Goal: Task Accomplishment & Management: Complete application form

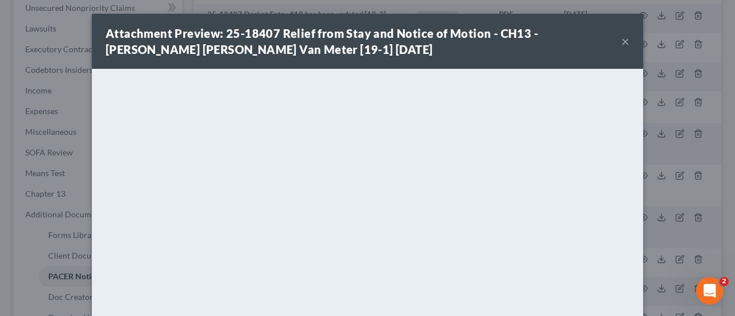
click at [621, 45] on button "×" at bounding box center [625, 41] width 8 height 14
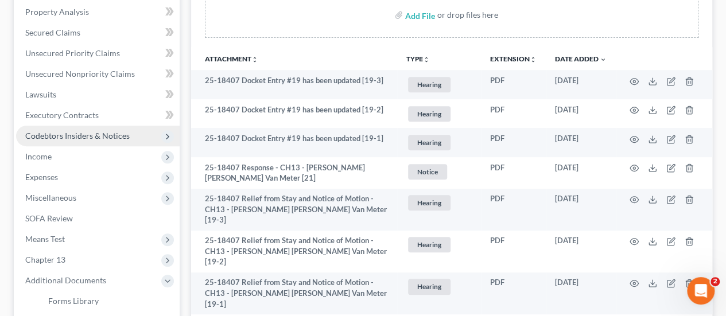
scroll to position [115, 0]
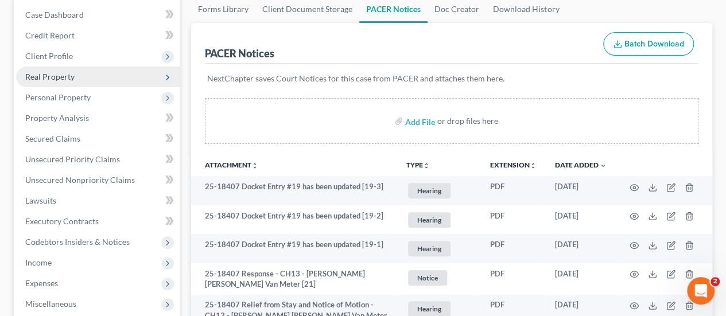
click at [54, 79] on span "Real Property" at bounding box center [49, 77] width 49 height 10
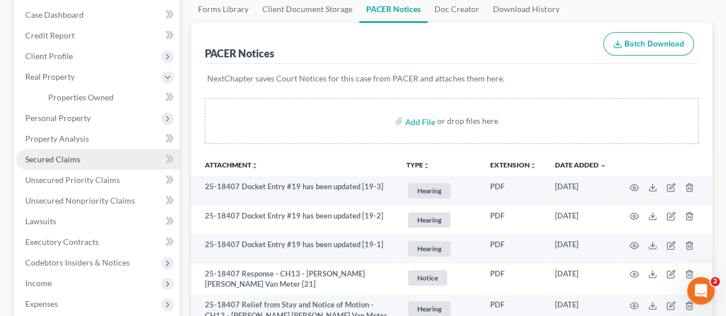
drag, startPoint x: 56, startPoint y: 161, endPoint x: 64, endPoint y: 156, distance: 9.9
click at [56, 161] on span "Secured Claims" at bounding box center [52, 159] width 55 height 10
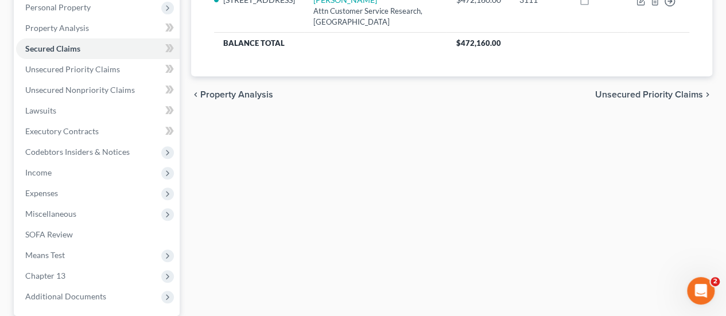
scroll to position [313, 0]
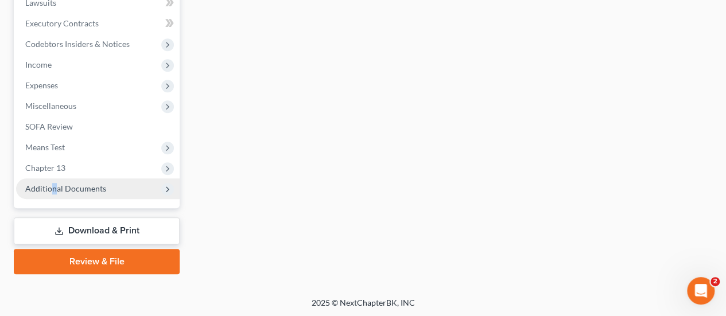
click at [55, 192] on span "Additional Documents" at bounding box center [65, 189] width 81 height 10
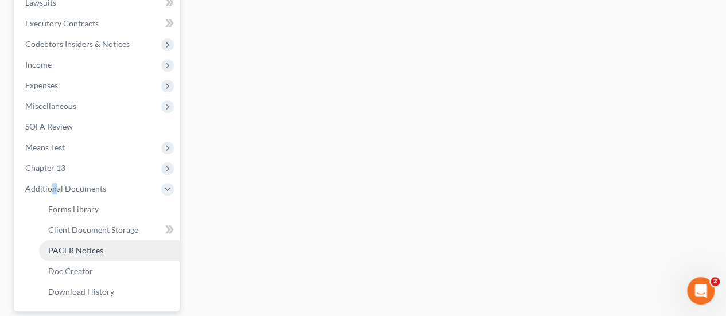
click at [87, 254] on span "PACER Notices" at bounding box center [75, 251] width 55 height 10
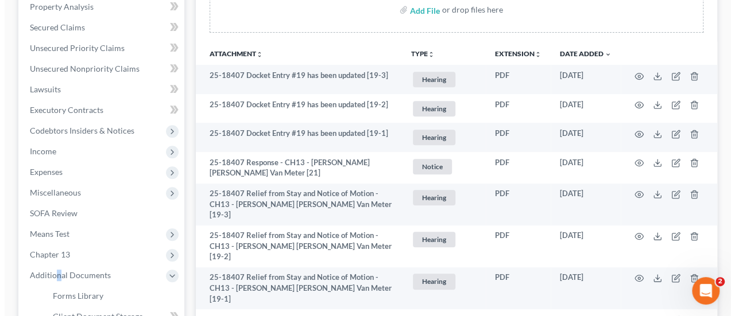
scroll to position [230, 0]
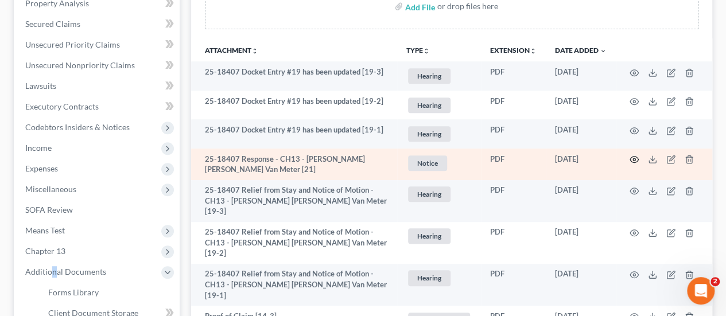
click at [631, 158] on icon "button" at bounding box center [634, 159] width 9 height 9
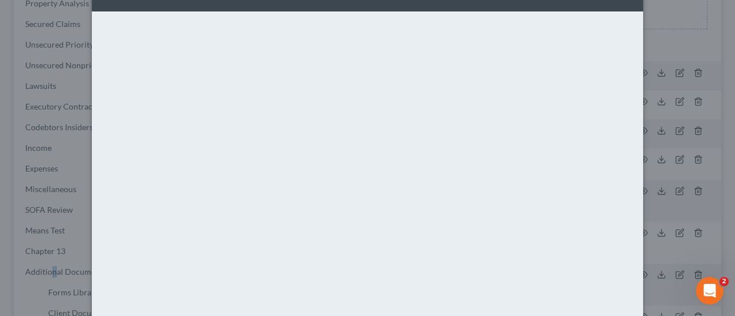
scroll to position [0, 0]
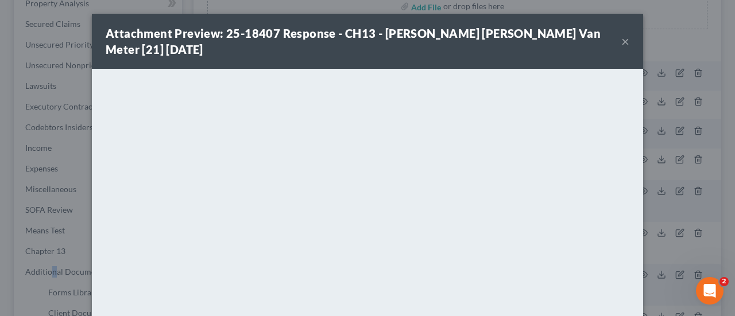
click at [621, 34] on button "×" at bounding box center [625, 41] width 8 height 14
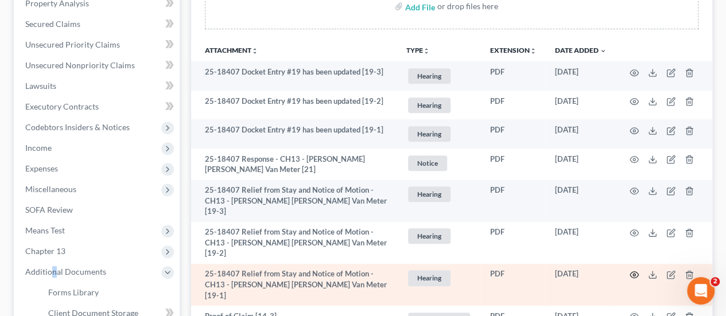
click at [636, 270] on icon "button" at bounding box center [634, 274] width 9 height 9
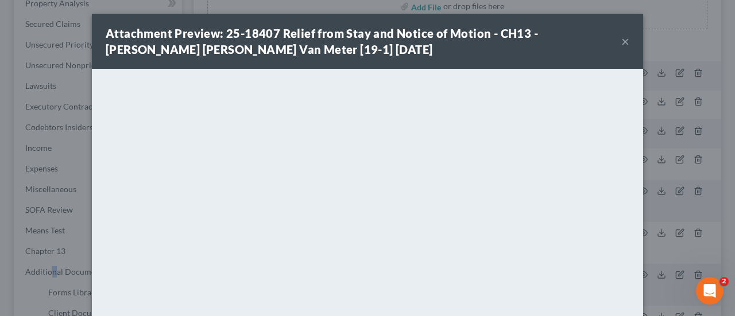
click at [621, 43] on button "×" at bounding box center [625, 41] width 8 height 14
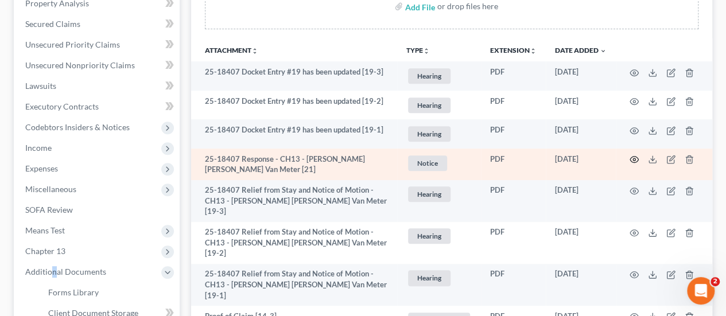
click at [636, 157] on icon "button" at bounding box center [634, 160] width 9 height 6
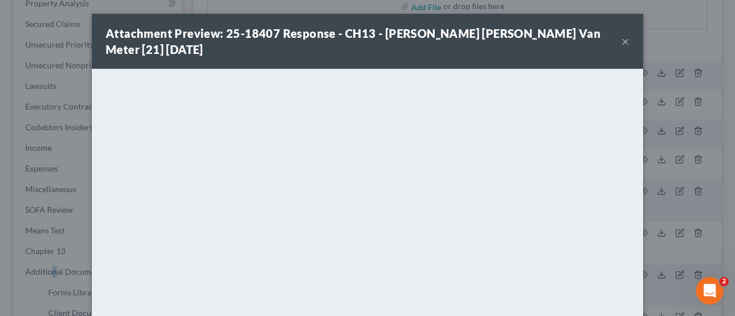
click at [621, 34] on button "×" at bounding box center [625, 41] width 8 height 14
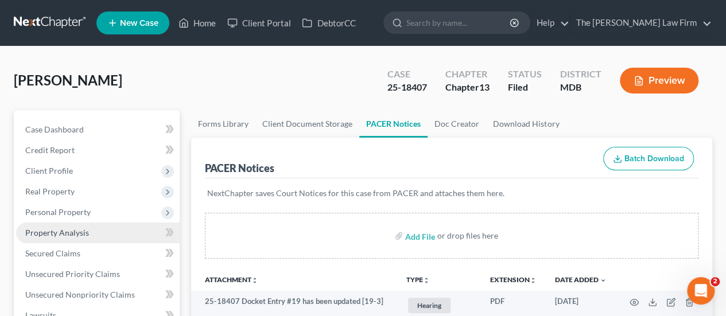
click at [63, 230] on span "Property Analysis" at bounding box center [57, 233] width 64 height 10
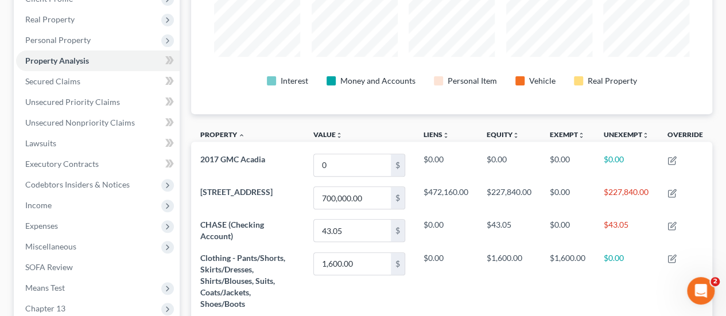
scroll to position [230, 0]
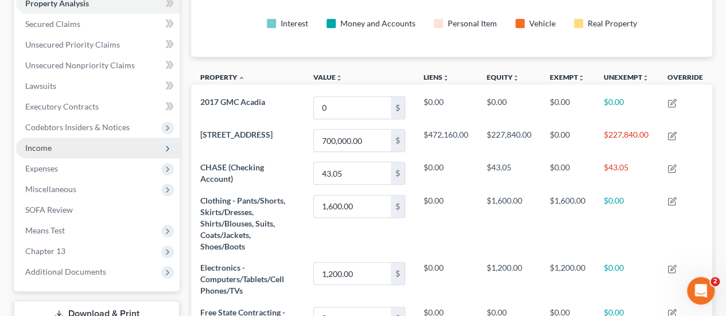
click at [46, 150] on span "Income" at bounding box center [38, 148] width 26 height 10
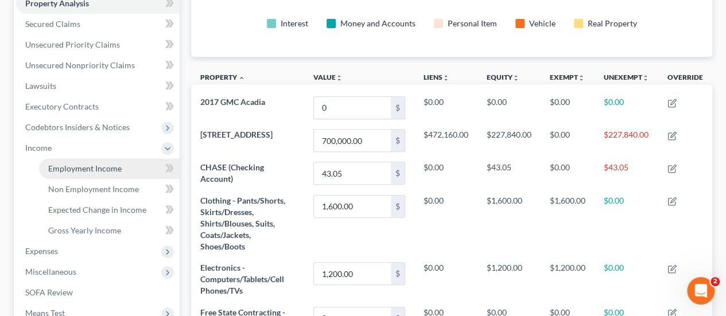
click at [78, 166] on span "Employment Income" at bounding box center [84, 169] width 73 height 10
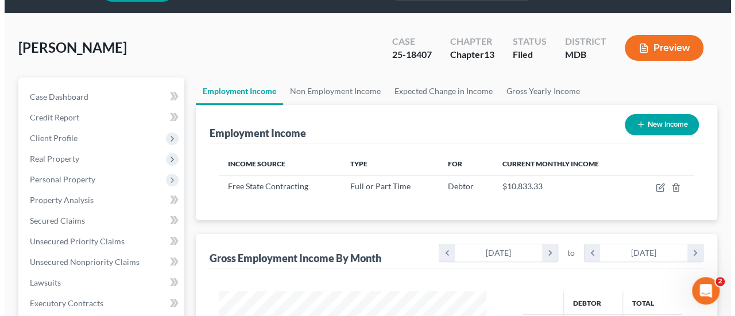
scroll to position [57, 0]
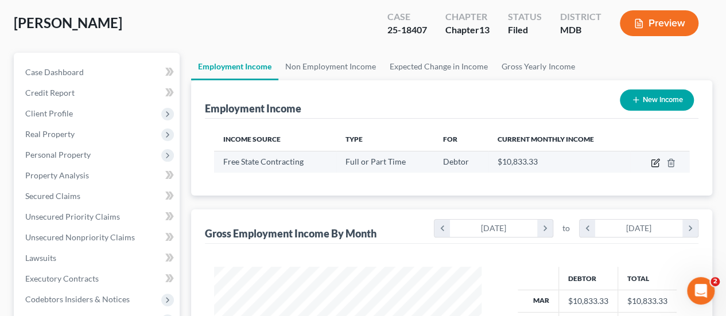
click at [656, 162] on icon "button" at bounding box center [656, 161] width 5 height 5
select select "0"
select select "21"
select select "3"
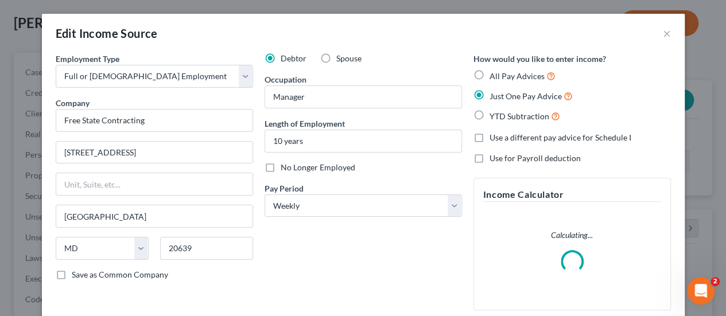
scroll to position [204, 294]
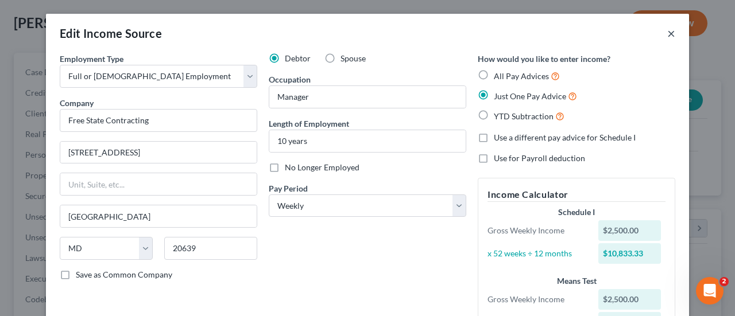
click at [667, 36] on button "×" at bounding box center [671, 33] width 8 height 14
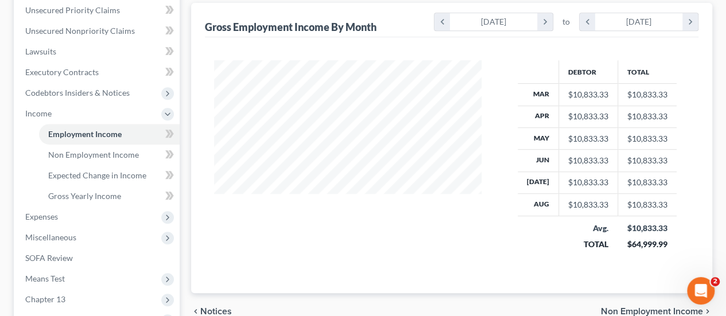
scroll to position [395, 0]
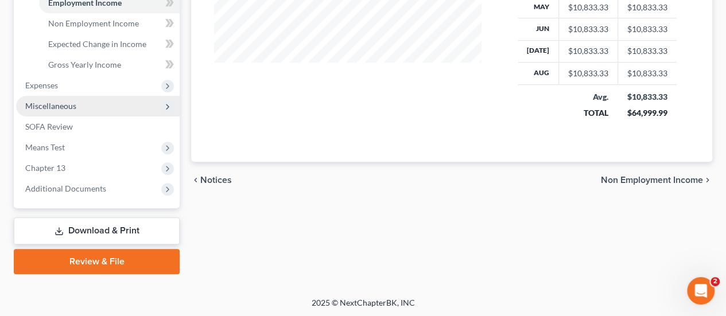
click at [47, 111] on span "Miscellaneous" at bounding box center [98, 106] width 164 height 21
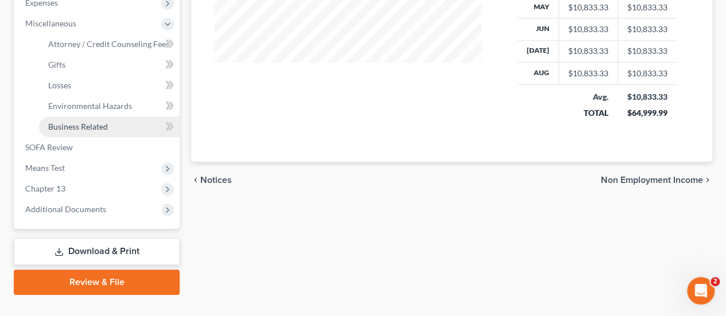
click at [86, 130] on span "Business Related" at bounding box center [78, 127] width 60 height 10
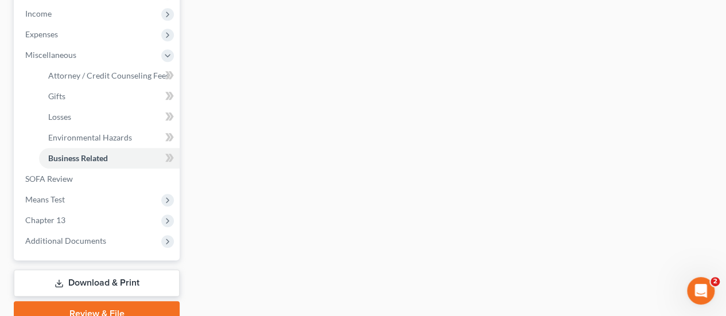
scroll to position [416, 0]
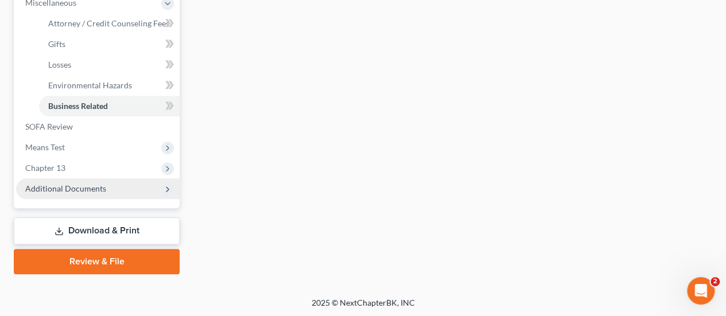
click at [84, 190] on span "Additional Documents" at bounding box center [65, 189] width 81 height 10
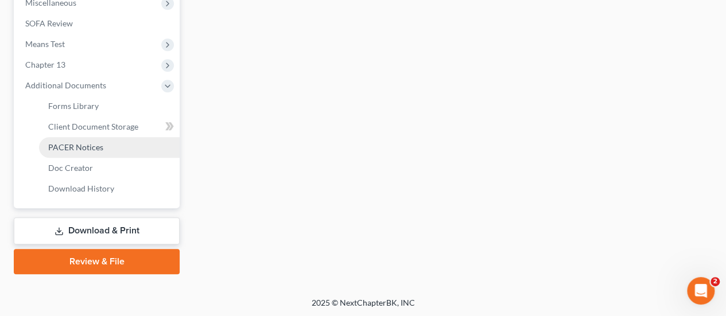
click at [94, 139] on link "PACER Notices" at bounding box center [109, 147] width 141 height 21
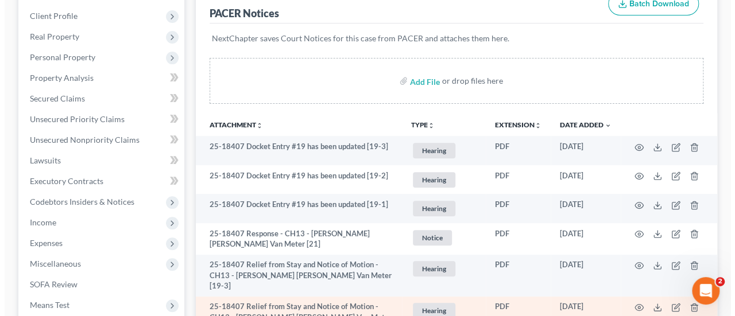
scroll to position [287, 0]
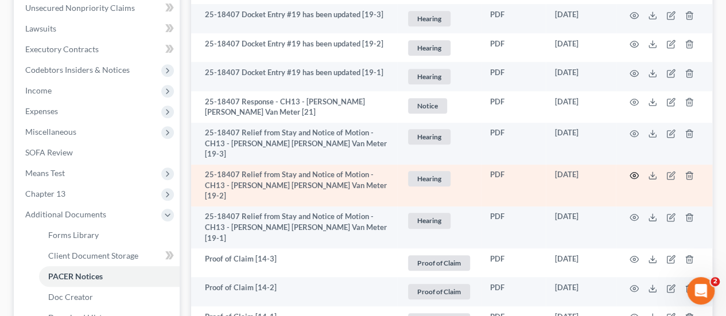
click at [636, 171] on icon "button" at bounding box center [634, 175] width 9 height 9
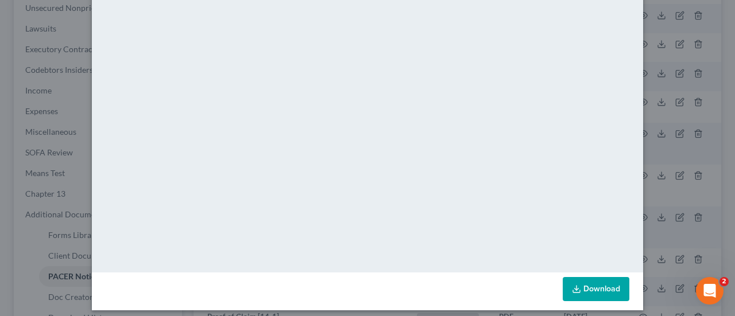
scroll to position [0, 0]
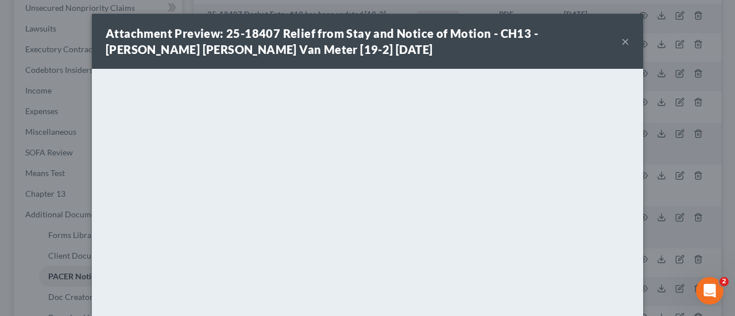
click at [621, 41] on button "×" at bounding box center [625, 41] width 8 height 14
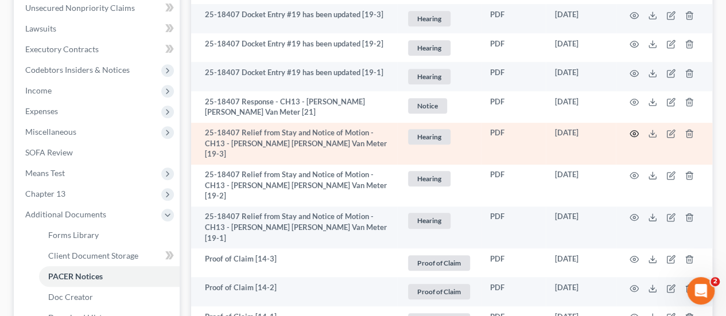
click at [630, 131] on icon "button" at bounding box center [634, 134] width 9 height 6
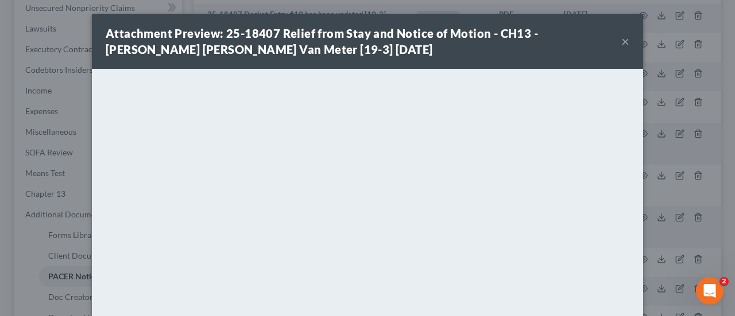
click at [623, 45] on button "×" at bounding box center [625, 41] width 8 height 14
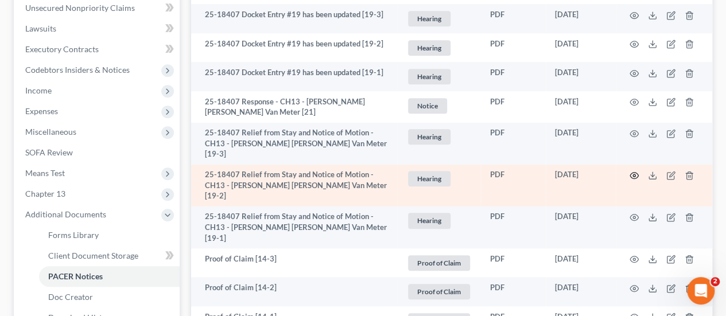
click at [636, 171] on icon "button" at bounding box center [634, 175] width 9 height 9
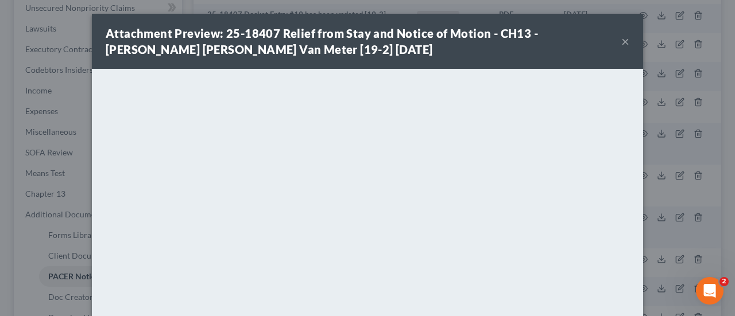
click at [621, 42] on button "×" at bounding box center [625, 41] width 8 height 14
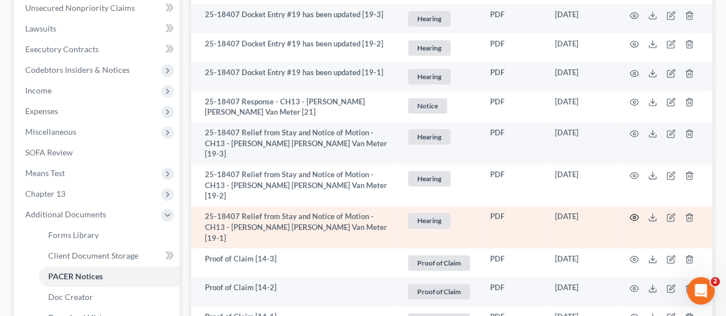
click at [631, 213] on icon "button" at bounding box center [634, 217] width 9 height 9
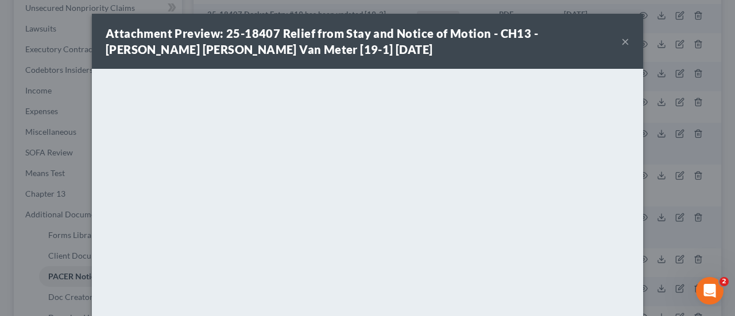
click at [622, 43] on button "×" at bounding box center [625, 41] width 8 height 14
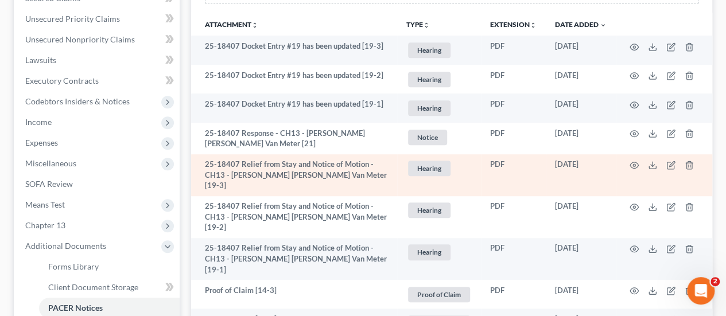
scroll to position [230, 0]
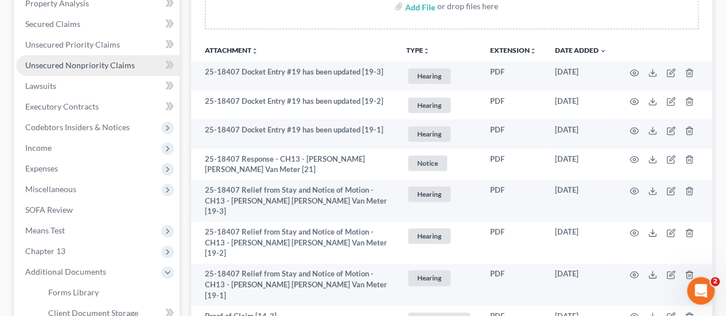
click at [44, 61] on span "Unsecured Nonpriority Claims" at bounding box center [80, 65] width 110 height 10
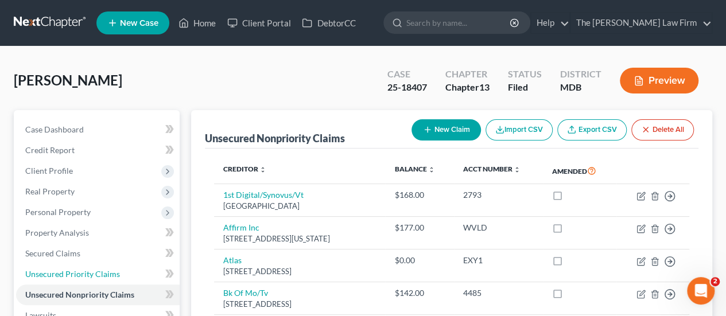
drag, startPoint x: 52, startPoint y: 278, endPoint x: 204, endPoint y: 214, distance: 165.4
click at [52, 278] on span "Unsecured Priority Claims" at bounding box center [72, 274] width 95 height 10
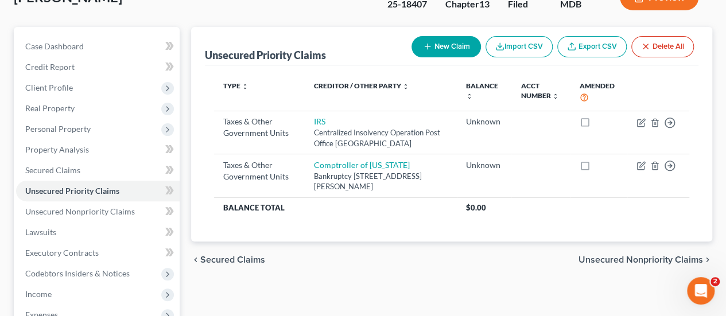
scroll to position [57, 0]
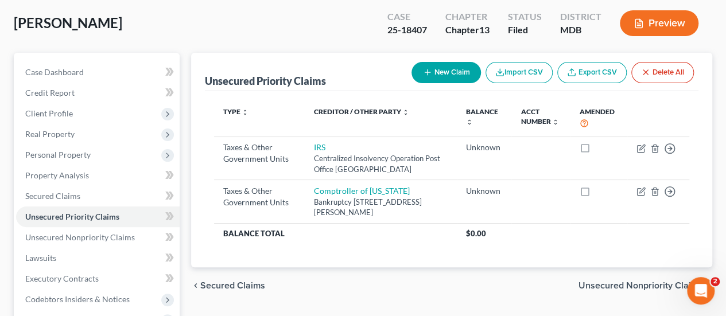
click at [217, 55] on div "Unsecured Priority Claims New Claim Import CSV Export CSV Delete All" at bounding box center [452, 72] width 494 height 38
click at [274, 32] on div "[PERSON_NAME], [PERSON_NAME] Upgraded Case 25-18407 Chapter Chapter 13 Status F…" at bounding box center [363, 28] width 698 height 50
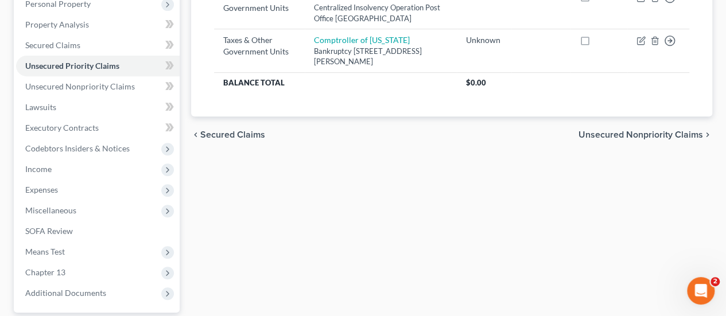
scroll to position [313, 0]
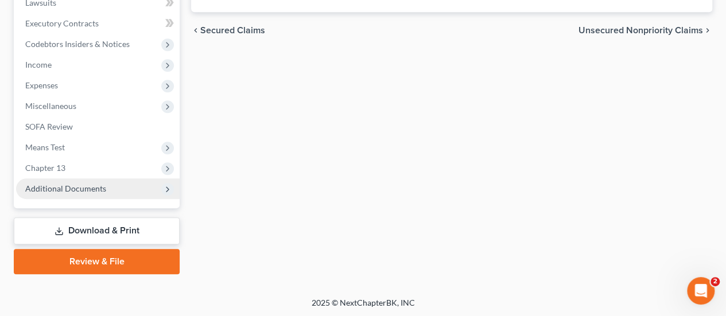
click at [63, 188] on span "Additional Documents" at bounding box center [65, 189] width 81 height 10
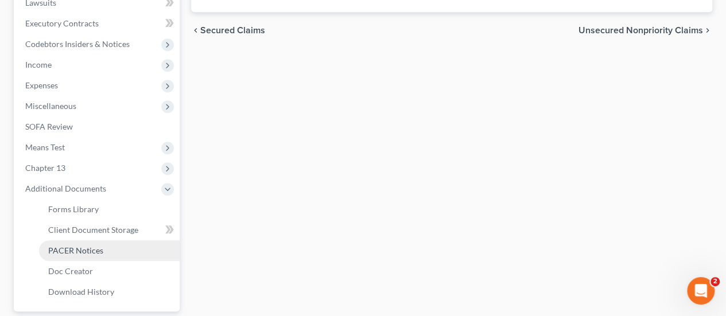
click at [95, 255] on link "PACER Notices" at bounding box center [109, 250] width 141 height 21
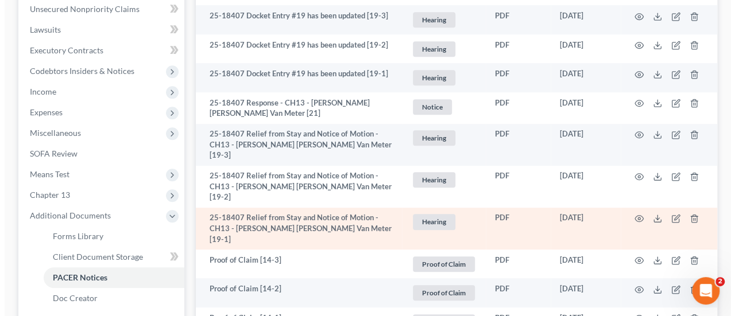
scroll to position [287, 0]
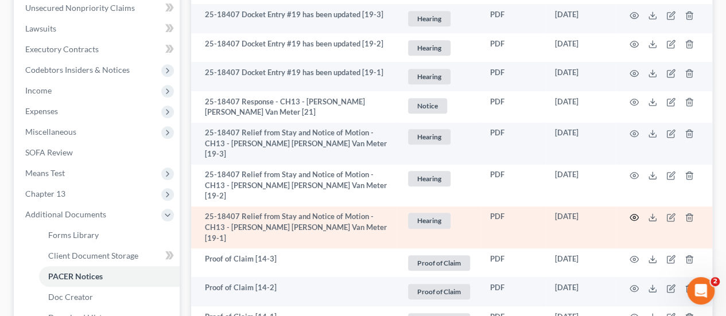
click at [634, 216] on circle "button" at bounding box center [634, 217] width 2 height 2
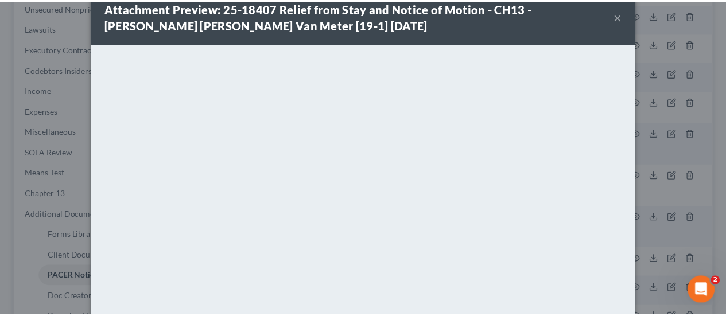
scroll to position [0, 0]
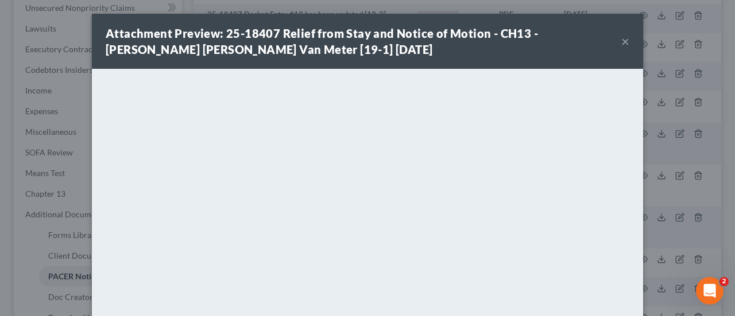
click at [615, 42] on div "Attachment Preview: 25-18407 Relief from Stay and Notice of Motion - CH13 - [PE…" at bounding box center [363, 41] width 515 height 32
click at [621, 42] on button "×" at bounding box center [625, 41] width 8 height 14
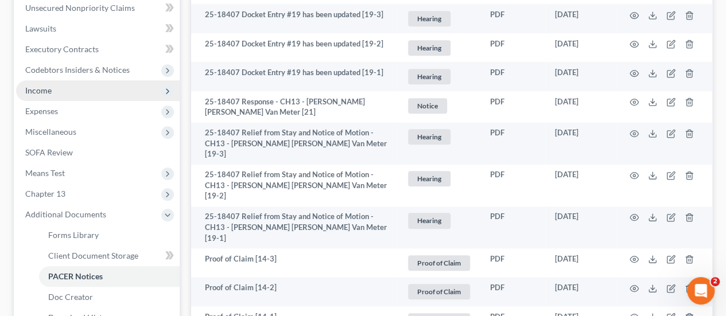
drag, startPoint x: 57, startPoint y: 94, endPoint x: 73, endPoint y: 100, distance: 17.3
click at [57, 94] on span "Income" at bounding box center [98, 90] width 164 height 21
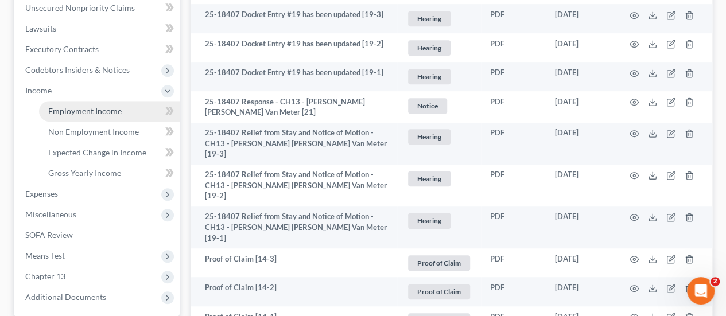
click at [73, 108] on span "Employment Income" at bounding box center [84, 111] width 73 height 10
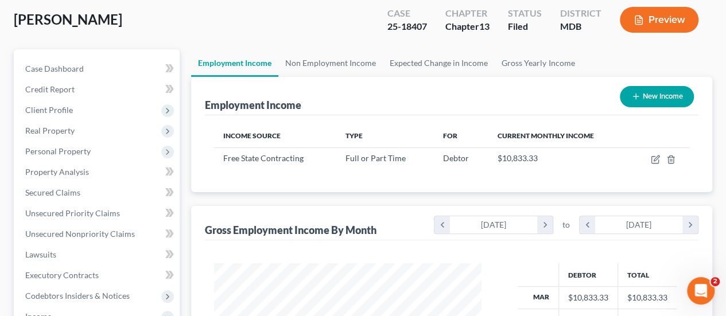
scroll to position [172, 0]
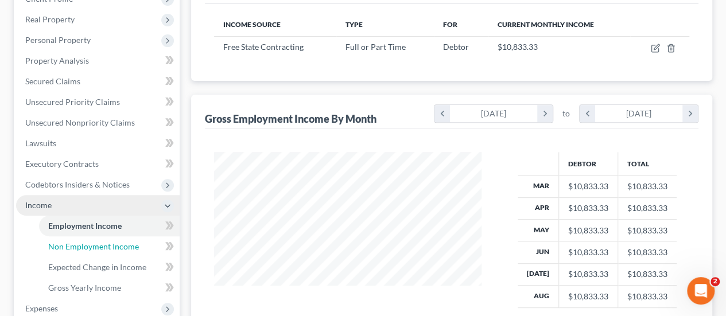
drag, startPoint x: 81, startPoint y: 246, endPoint x: 170, endPoint y: 205, distance: 98.1
click at [81, 246] on span "Non Employment Income" at bounding box center [93, 247] width 91 height 10
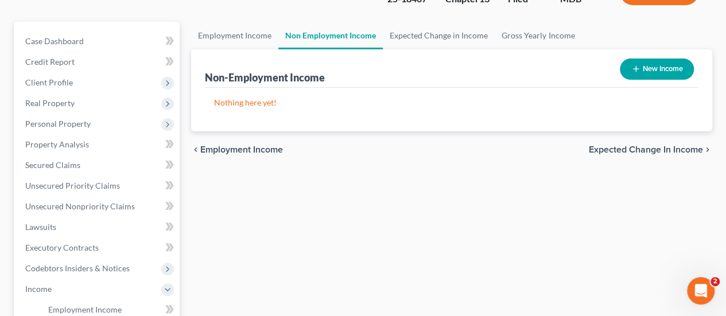
scroll to position [230, 0]
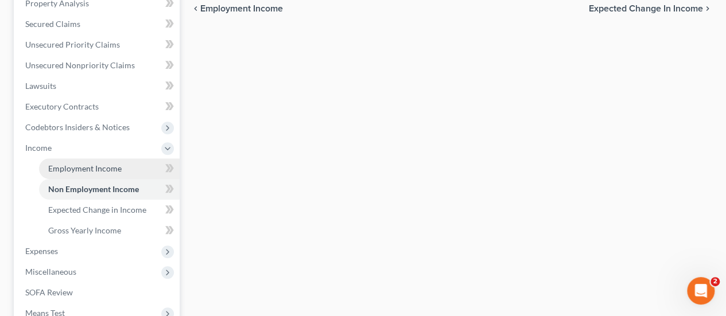
click at [101, 168] on span "Employment Income" at bounding box center [84, 169] width 73 height 10
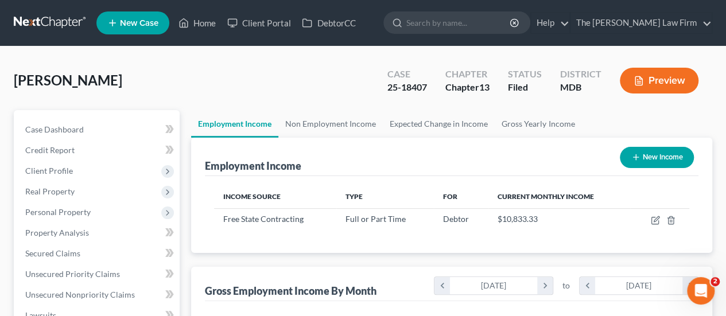
scroll to position [204, 290]
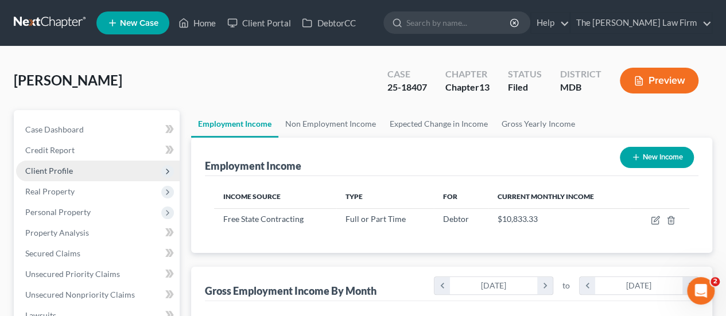
click at [60, 168] on span "Client Profile" at bounding box center [49, 171] width 48 height 10
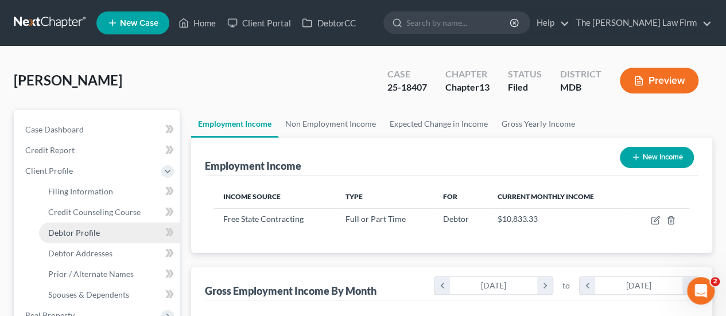
click at [73, 232] on span "Debtor Profile" at bounding box center [74, 233] width 52 height 10
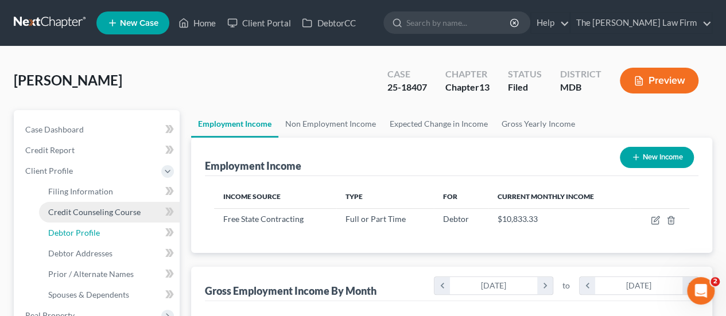
select select "1"
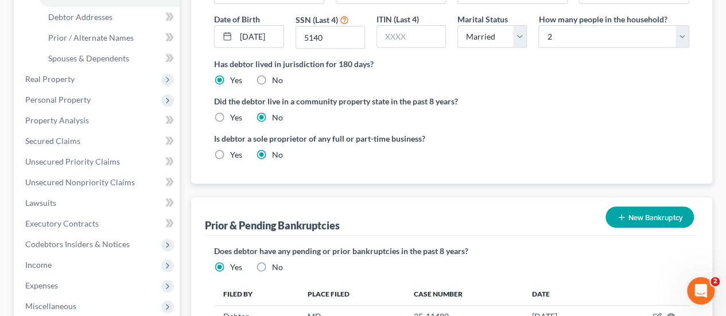
scroll to position [287, 0]
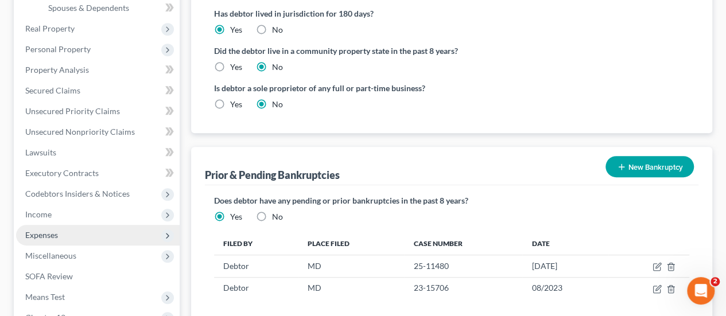
drag, startPoint x: 39, startPoint y: 212, endPoint x: 61, endPoint y: 236, distance: 32.5
click at [38, 212] on span "Income" at bounding box center [38, 214] width 26 height 10
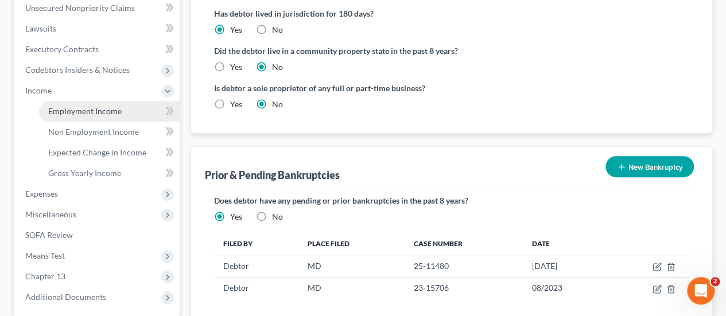
click at [108, 119] on link "Employment Income" at bounding box center [109, 111] width 141 height 21
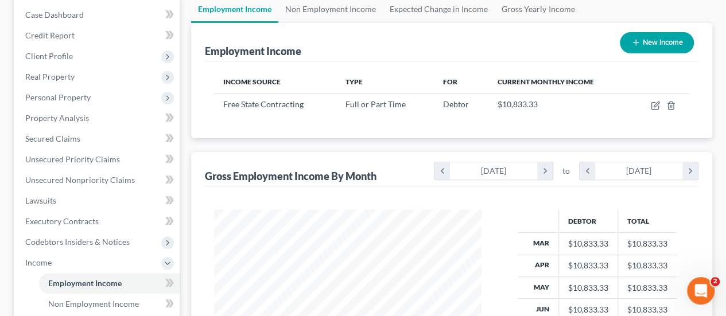
scroll to position [57, 0]
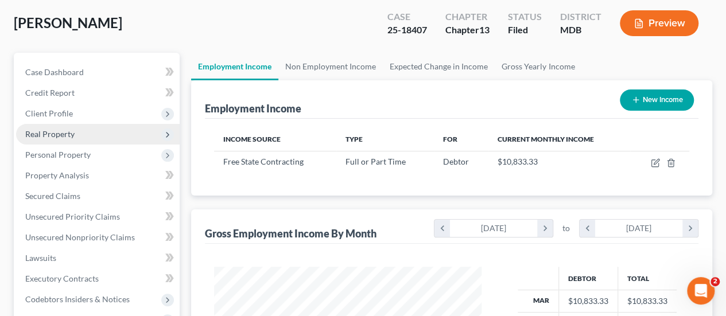
drag, startPoint x: 58, startPoint y: 115, endPoint x: 126, endPoint y: 143, distance: 73.3
click at [58, 115] on span "Client Profile" at bounding box center [49, 113] width 48 height 10
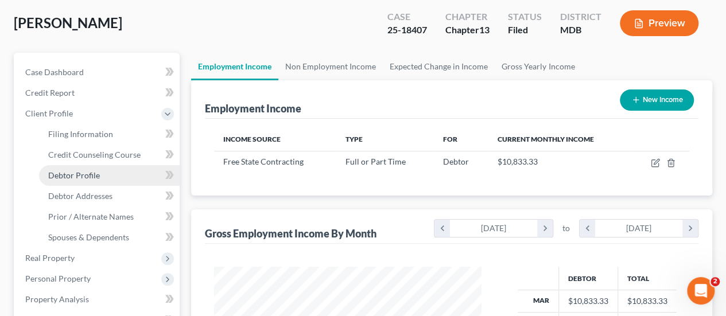
click at [70, 172] on span "Debtor Profile" at bounding box center [74, 175] width 52 height 10
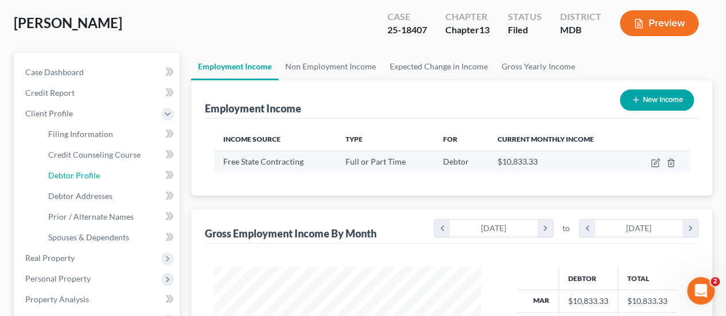
select select "1"
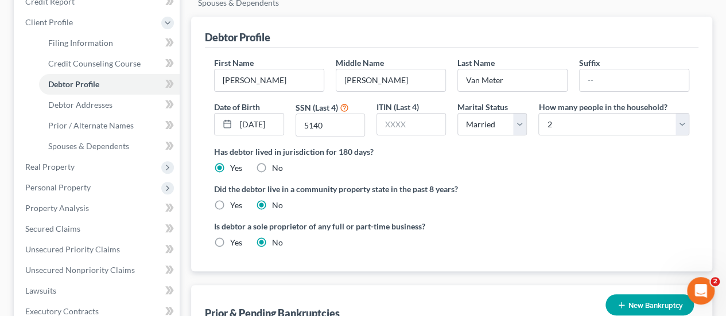
scroll to position [172, 0]
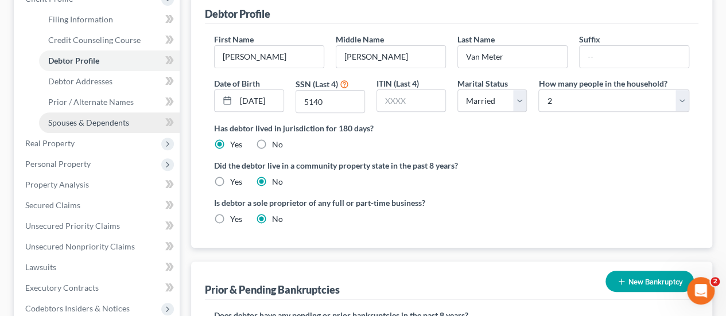
click at [110, 122] on span "Spouses & Dependents" at bounding box center [88, 123] width 81 height 10
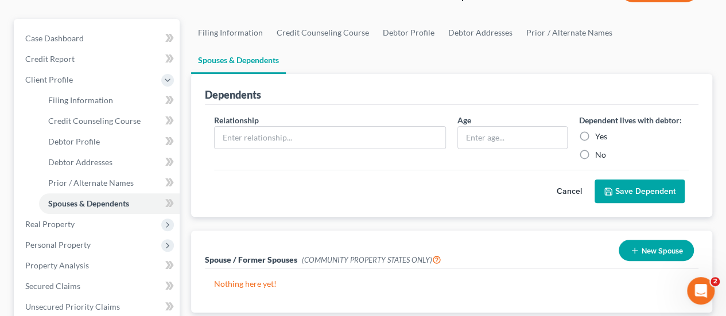
scroll to position [115, 0]
